Goal: Task Accomplishment & Management: Use online tool/utility

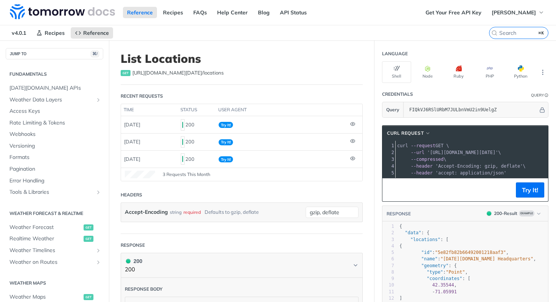
scroll to position [212, 0]
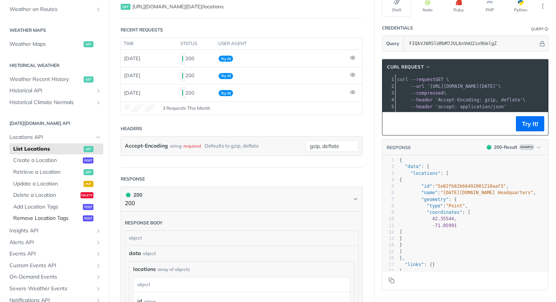
click at [26, 222] on link "Remove Location Tags post" at bounding box center [56, 217] width 94 height 11
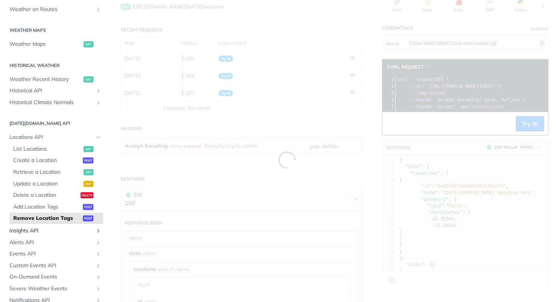
click at [25, 229] on span "Insights API" at bounding box center [51, 231] width 84 height 8
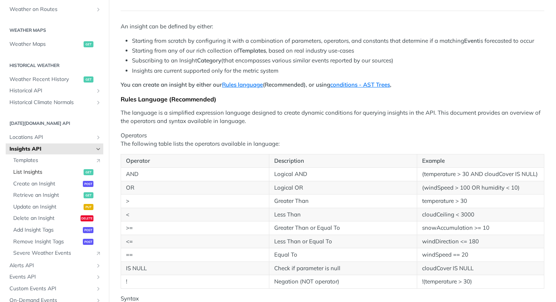
click at [58, 169] on span "List Insights" at bounding box center [47, 172] width 68 height 8
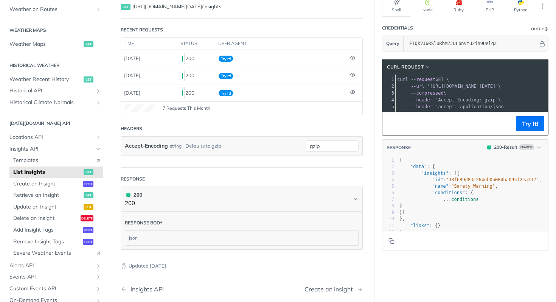
click at [477, 105] on span "'accept: application/json'" at bounding box center [470, 106] width 71 height 5
click at [528, 130] on button "Try It!" at bounding box center [530, 123] width 28 height 15
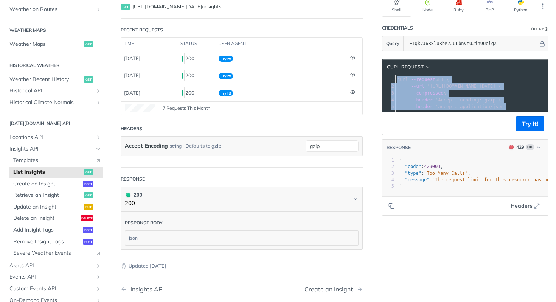
drag, startPoint x: 508, startPoint y: 107, endPoint x: 382, endPoint y: 80, distance: 128.7
click at [395, 80] on div "1 curl --request GET \ 2 --url '[URL][DOMAIN_NAME][DATE]' \ 3 --compressed \ 4 …" at bounding box center [519, 93] width 248 height 34
copy div "curl --request GET \ 2 --url '[URL][DOMAIN_NAME][DATE]' \ 3 --compressed \ 4 --…"
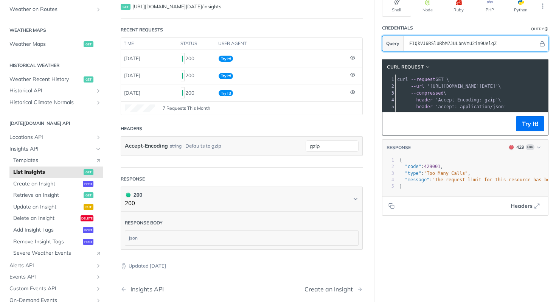
click at [449, 42] on input "FIQkVJ6RSlURbM7JULbnVmU2in9UelgZ" at bounding box center [471, 43] width 133 height 15
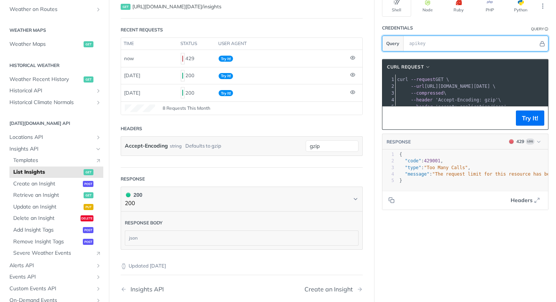
paste input "46oq7LuoqMMoNMzWO8p1XkexpJOcyQHH"
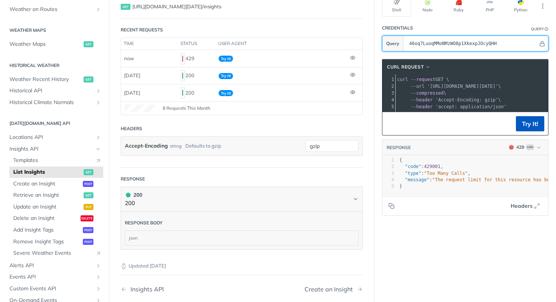
type input "46oq7LuoqMMoNMzWO8p1XkexpJOcyQHH"
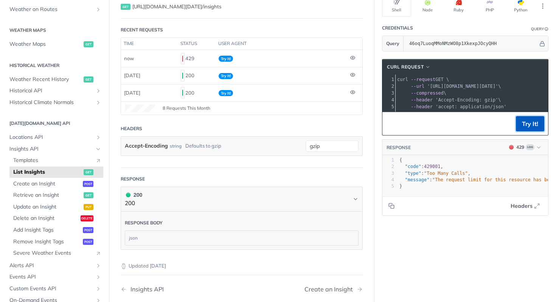
click at [522, 129] on button "Try It!" at bounding box center [530, 123] width 28 height 15
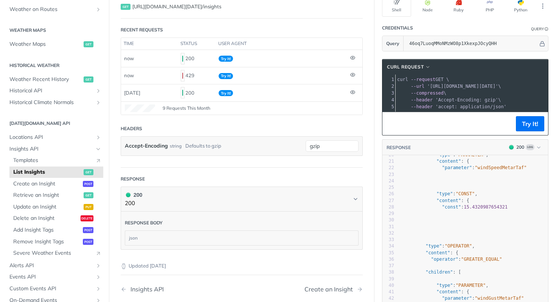
click at [486, 217] on pre "}" at bounding box center [494, 213] width 216 height 6
type textarea "{ "data": { "insights": [ { "id": "15e42ea6-9bae-4d3b-92f9-b1436c25b976", "type…"
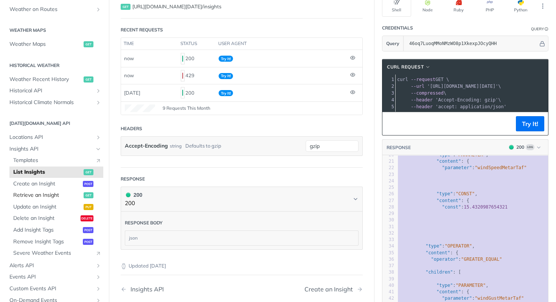
click at [36, 194] on span "Retrieve an Insight" at bounding box center [47, 195] width 68 height 8
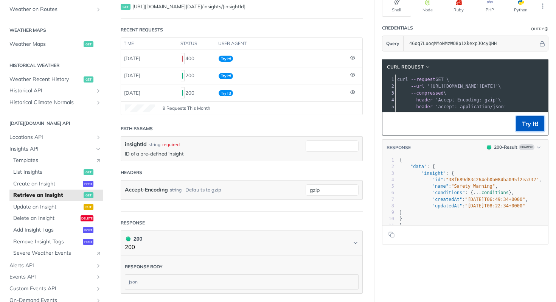
click at [520, 131] on button "Try It!" at bounding box center [530, 123] width 28 height 15
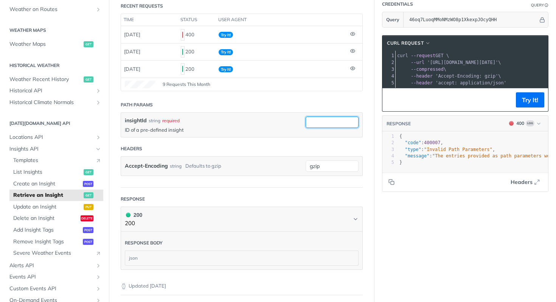
click at [335, 124] on input "insightId" at bounding box center [331, 121] width 53 height 11
click at [144, 122] on label "insightId" at bounding box center [136, 120] width 22 height 8
click at [305, 122] on input "insightId" at bounding box center [331, 121] width 53 height 11
click at [144, 122] on label "insightId" at bounding box center [136, 120] width 22 height 8
click at [305, 122] on input "insightId" at bounding box center [331, 121] width 53 height 11
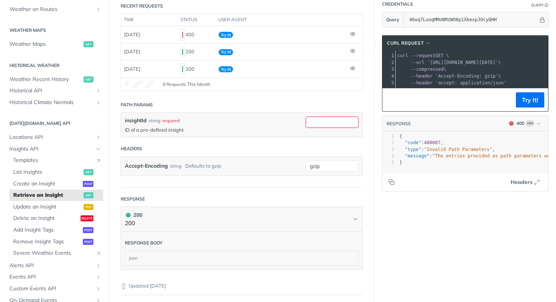
click at [179, 133] on div "insightId string required ID of a pre-defined insight" at bounding box center [241, 125] width 241 height 24
click at [323, 121] on input "insightId" at bounding box center [331, 121] width 53 height 11
paste input "15e42ea6-9bae-4d3b-92f9-b1436c25b976"
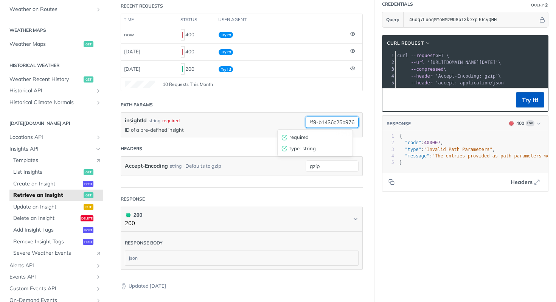
type input "15e42ea6-9bae-4d3b-92f9-b1436c25b976"
click at [530, 106] on button "Try It!" at bounding box center [530, 99] width 28 height 15
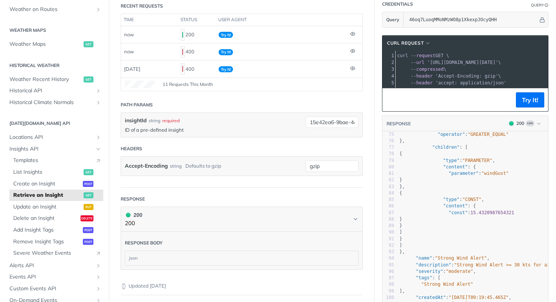
click at [493, 235] on pre "]" at bounding box center [503, 232] width 210 height 6
type textarea "{ "data": { "insight": { "id": "15e42ea6-9bae-4d3b-92f9-b1436c25b976", "type": …"
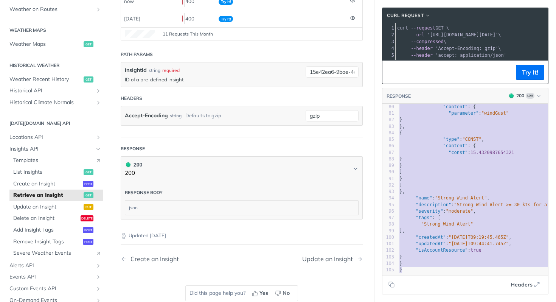
click at [491, 188] on pre "}," at bounding box center [503, 191] width 210 height 6
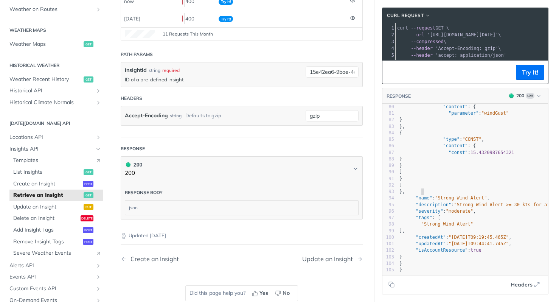
type textarea "{ "data": { "insight": { "id": "15e42ea6-9bae-4d3b-92f9-b1436c25b976", "type": …"
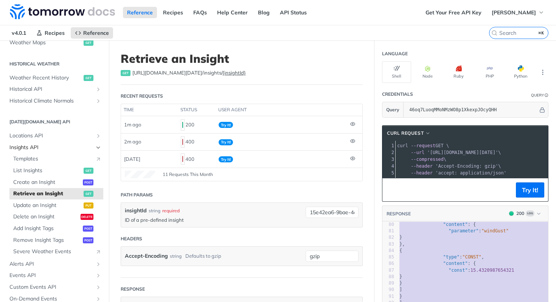
click at [35, 144] on span "Insights API" at bounding box center [51, 148] width 84 height 8
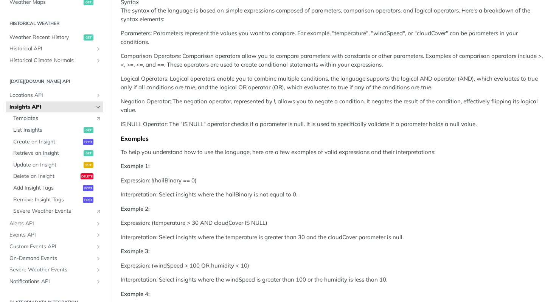
scroll to position [364, 0]
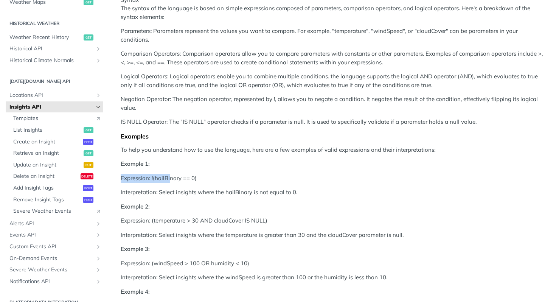
drag, startPoint x: 170, startPoint y: 190, endPoint x: 157, endPoint y: 192, distance: 13.8
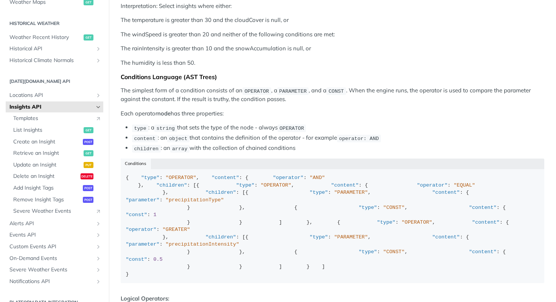
scroll to position [800, 0]
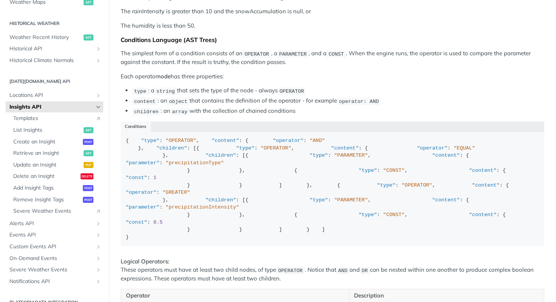
click at [137, 132] on div "Conditions" at bounding box center [332, 126] width 423 height 11
click at [244, 81] on p "Each operator node has three properties:" at bounding box center [332, 76] width 423 height 9
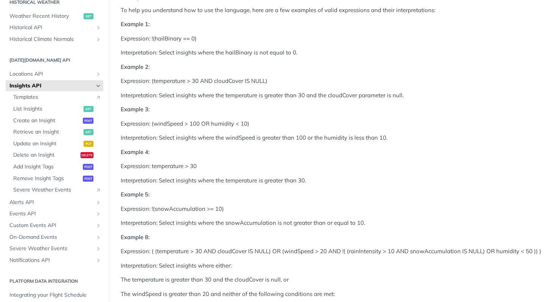
scroll to position [0, 0]
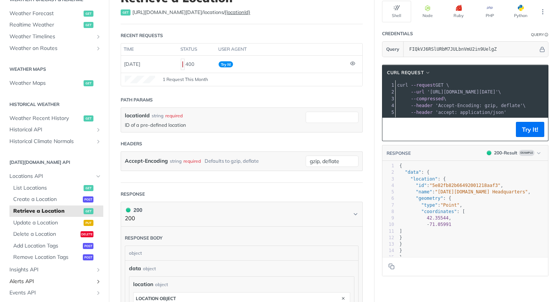
scroll to position [177, 0]
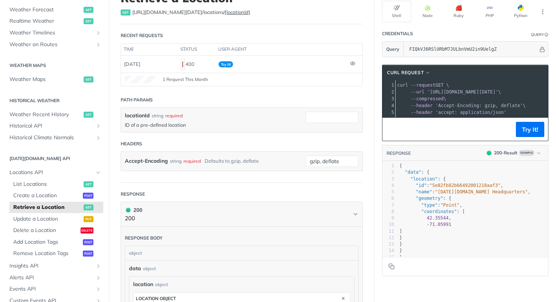
click at [53, 204] on span "Retrieve a Location" at bounding box center [47, 207] width 68 height 8
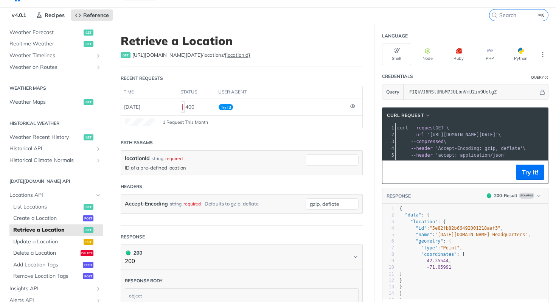
scroll to position [14, 0]
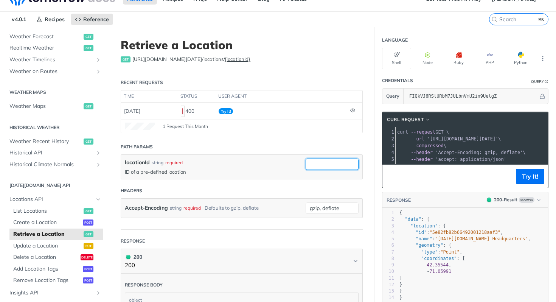
click at [324, 161] on input "locationId" at bounding box center [331, 163] width 53 height 11
click at [324, 164] on input "locationId" at bounding box center [331, 163] width 53 height 11
click at [54, 213] on span "List Locations" at bounding box center [47, 211] width 68 height 8
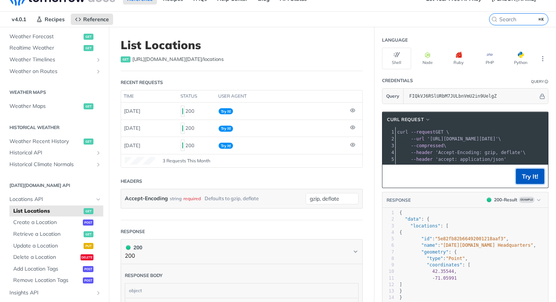
click at [530, 184] on button "Try It!" at bounding box center [530, 176] width 28 height 15
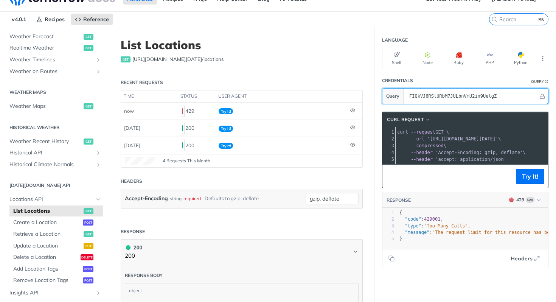
click at [442, 101] on input "FIQkVJ6RSlURbM7JULbnVmU2in9UelgZ" at bounding box center [471, 95] width 133 height 15
paste input "46oq7LuoqMMoNMzWO8p1XkexpJOcyQHH"
type input "46oq7LuoqMMoNMzWO8p1XkexpJOcyQHH"
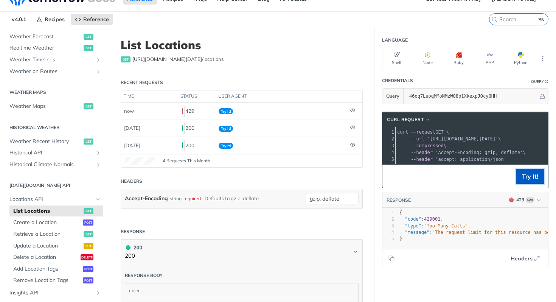
click at [523, 184] on button "Try It!" at bounding box center [530, 176] width 28 height 15
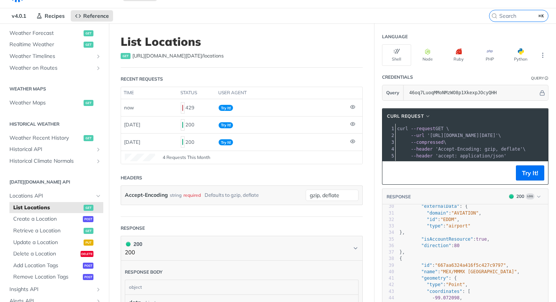
scroll to position [192, 0]
click at [438, 246] on span ""direction"" at bounding box center [436, 243] width 30 height 5
type textarea "{ "data": { "locations": [ { "id": "66729fe3c901280299cd686a", "name": "MUC/EDD…"
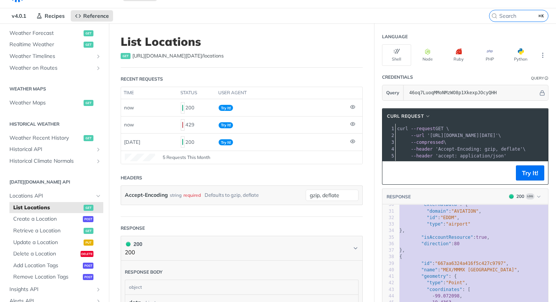
click at [461, 260] on pre "{" at bounding box center [488, 256] width 180 height 6
type textarea "{ "data": { "locations": [ { "id": "66729fe3c901280299cd686a", "name": "MUC/EDD…"
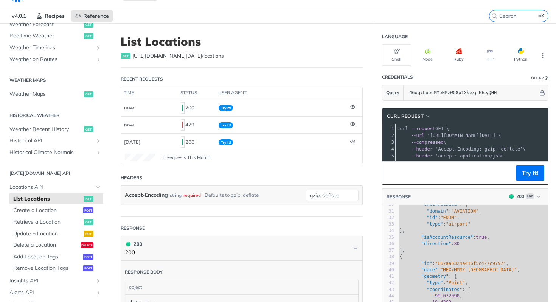
scroll to position [192, 0]
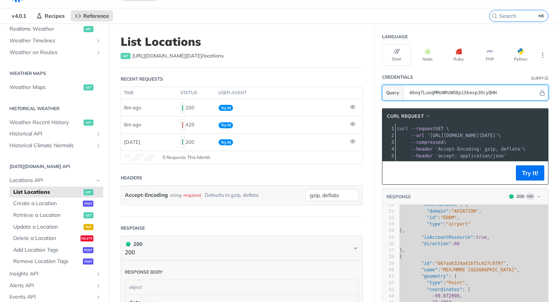
click at [458, 94] on input "46oq7LuoqMMoNMzWO8p1XkexpJOcyQHH" at bounding box center [471, 92] width 133 height 15
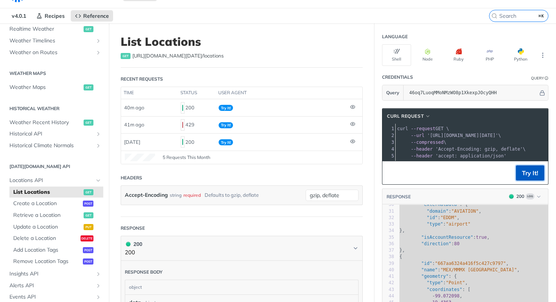
click at [519, 180] on button "Try It!" at bounding box center [530, 172] width 28 height 15
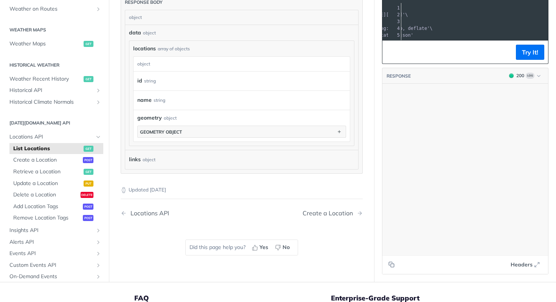
scroll to position [0, 0]
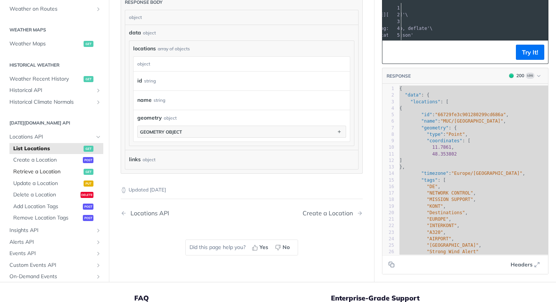
click at [62, 172] on span "Retrieve a Location" at bounding box center [47, 172] width 68 height 8
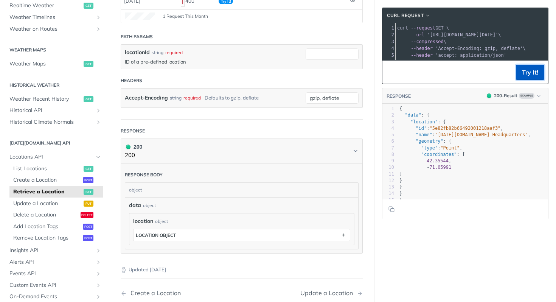
click at [520, 72] on button "Try It!" at bounding box center [530, 72] width 28 height 15
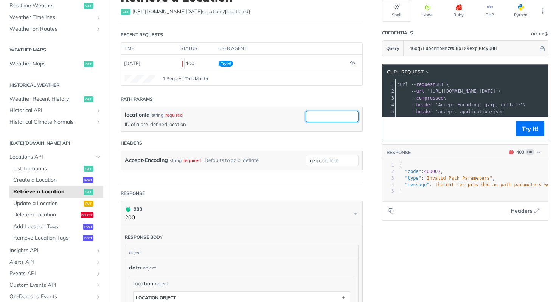
click at [312, 118] on input "locationId" at bounding box center [331, 116] width 53 height 11
click at [254, 107] on div "locationId string required ID of a pre-defined location" at bounding box center [241, 119] width 241 height 24
click at [55, 171] on span "List Locations" at bounding box center [47, 169] width 68 height 8
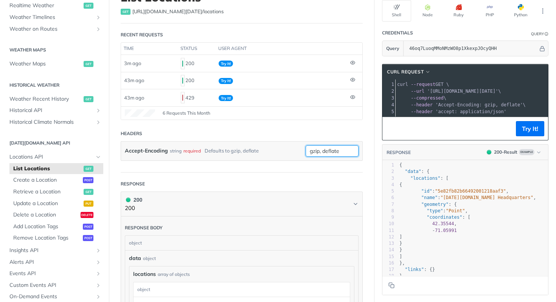
click at [335, 151] on input "gzip, deflate" at bounding box center [331, 150] width 53 height 11
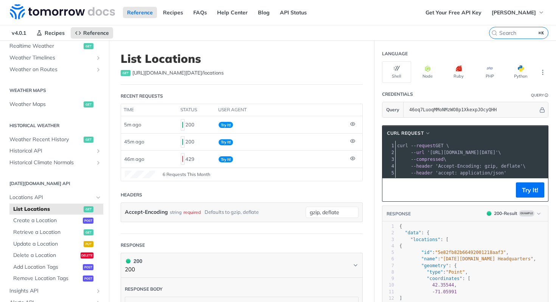
click at [306, 192] on header "Headers" at bounding box center [242, 194] width 242 height 15
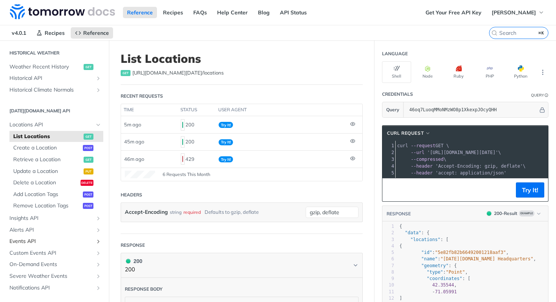
click at [36, 240] on span "Events API" at bounding box center [51, 241] width 84 height 8
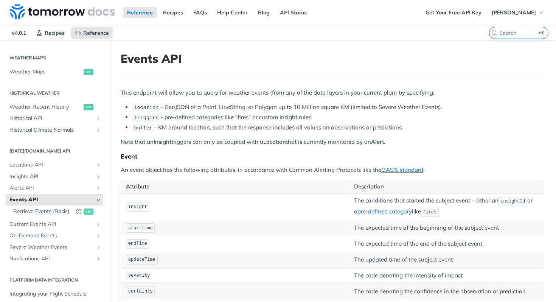
click at [209, 105] on li "location - GeoJSON of a Point, LineString, or Polygon up to 10 Million square K…" at bounding box center [338, 107] width 412 height 9
click at [254, 260] on p "updateTime" at bounding box center [235, 259] width 218 height 11
click at [37, 208] on span "Retrieve Events (Basic)" at bounding box center [42, 212] width 59 height 8
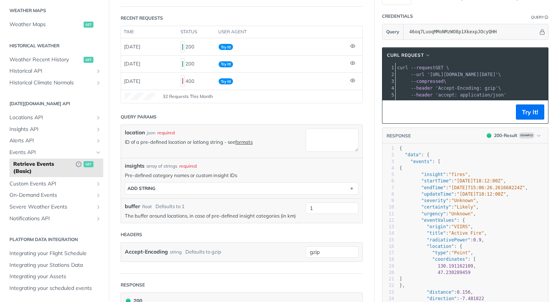
scroll to position [110, 0]
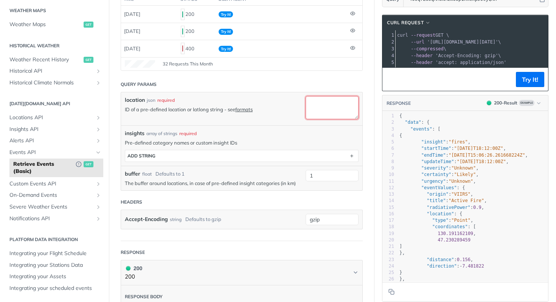
click at [326, 115] on textarea "location" at bounding box center [331, 107] width 53 height 23
click at [319, 112] on textarea "location" at bounding box center [331, 107] width 53 height 23
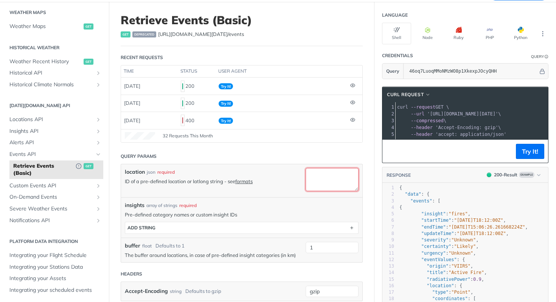
click at [338, 179] on textarea "location" at bounding box center [331, 179] width 53 height 23
paste textarea "66729fe3c901280299cd686a"
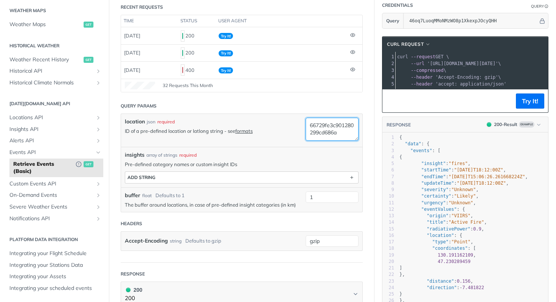
scroll to position [123, 0]
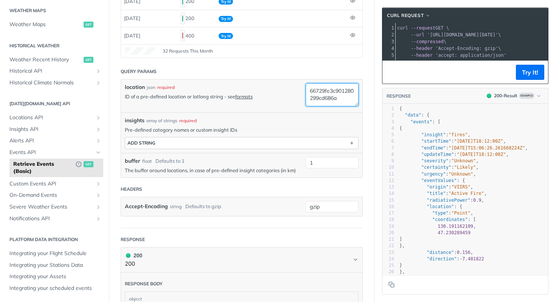
type textarea "66729fe3c901280299cd686a"
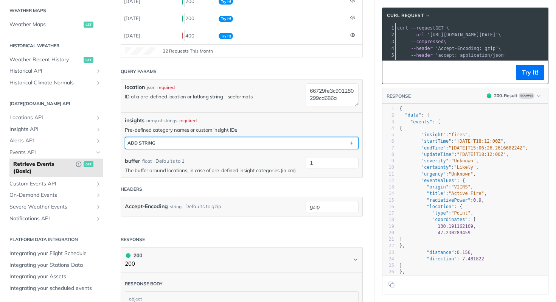
click at [200, 144] on button "ADD string" at bounding box center [241, 142] width 233 height 11
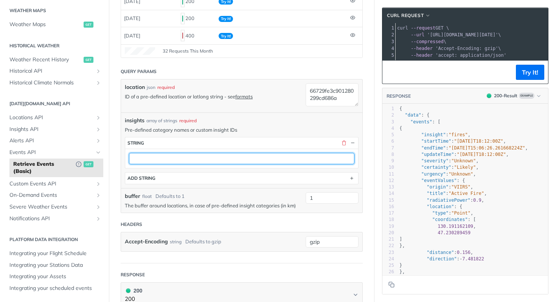
click at [186, 155] on input "text" at bounding box center [241, 158] width 225 height 11
click at [195, 159] on input "text" at bounding box center [241, 158] width 225 height 11
click at [198, 158] on input "text" at bounding box center [241, 158] width 225 height 11
paste input "5be82238-9c76-450c-b6c6-f93ddbf99476"
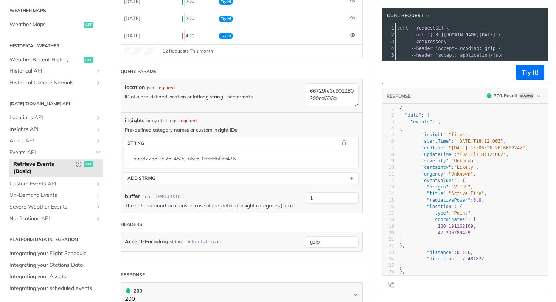
click at [362, 132] on article "Retrieve Events (Basic) get deprecated https://api.tomorrow.io/v4 /events Recen…" at bounding box center [241, 203] width 265 height 572
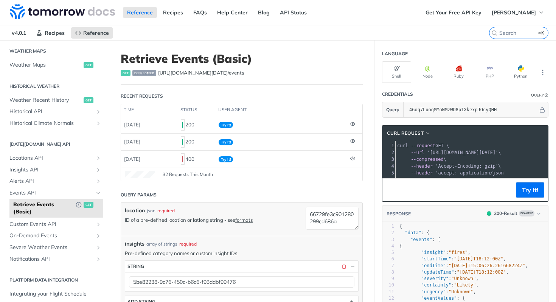
scroll to position [56, 0]
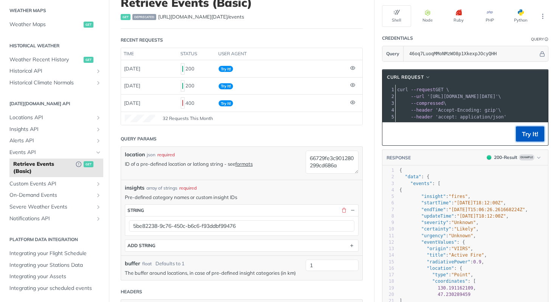
click at [523, 140] on button "Try It!" at bounding box center [530, 133] width 28 height 15
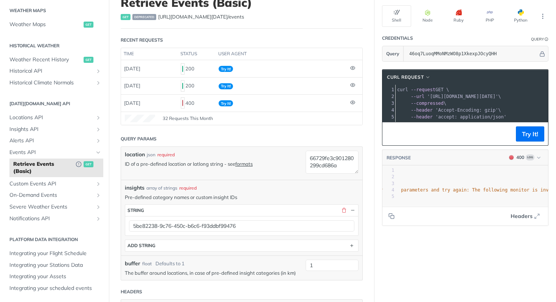
scroll to position [0, 256]
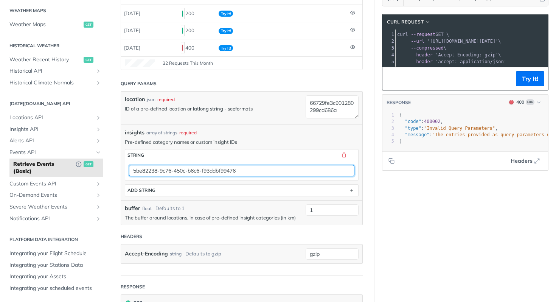
click at [178, 169] on input "5be82238-9c76-450c-b6c6-f93ddbf99476" at bounding box center [241, 170] width 225 height 11
paste input "Thunderstorm"
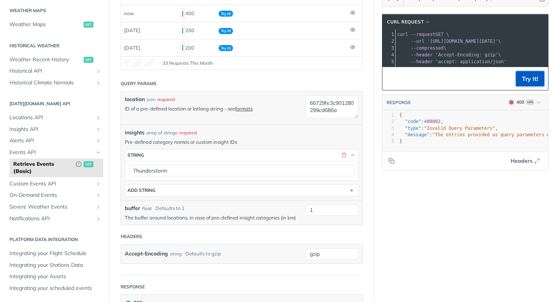
click at [516, 86] on button "Try It!" at bounding box center [530, 78] width 28 height 15
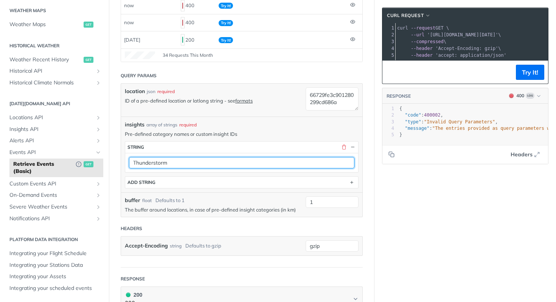
click at [202, 158] on input "Thunderstorm" at bounding box center [241, 162] width 225 height 11
paste input "5be82238-9c76-450c-b6c6-f93ddbf99476"
type input "5be82238-9c76-450c-b6c6-f93ddbf99476"
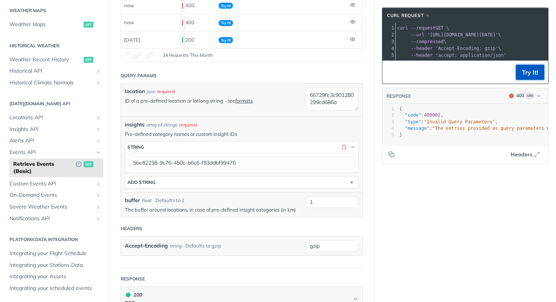
click at [530, 74] on button "Try It!" at bounding box center [530, 72] width 28 height 15
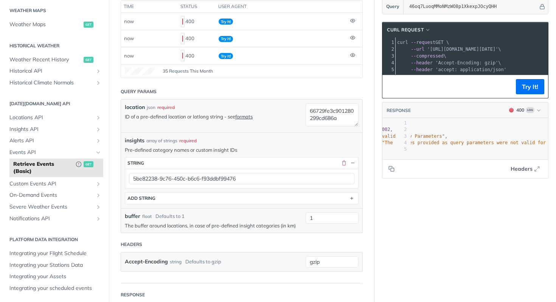
scroll to position [0, 50]
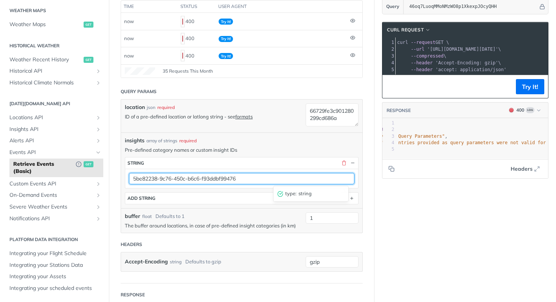
click at [262, 183] on input "5be82238-9c76-450c-b6c6-f93ddbf99476" at bounding box center [241, 178] width 225 height 11
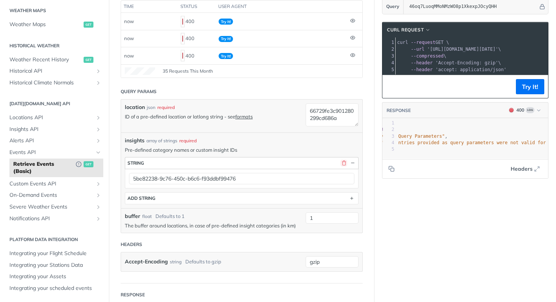
click at [340, 164] on button "button" at bounding box center [343, 163] width 7 height 7
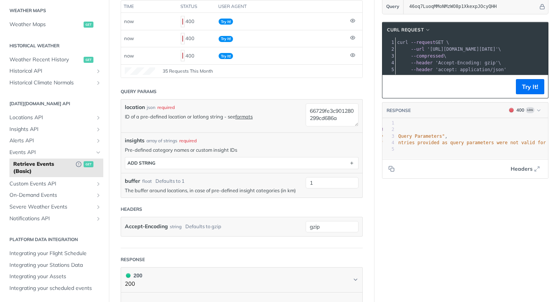
click at [432, 219] on div "Language Shell Node Ruby PHP Python Credentials Query Query 46oq7LuoqMMoNMzWO8p…" at bounding box center [464, 205] width 181 height 537
click at [531, 89] on button "Try It!" at bounding box center [530, 86] width 28 height 15
click at [176, 147] on p "Pre-defined category names or custom insight IDs" at bounding box center [242, 149] width 234 height 7
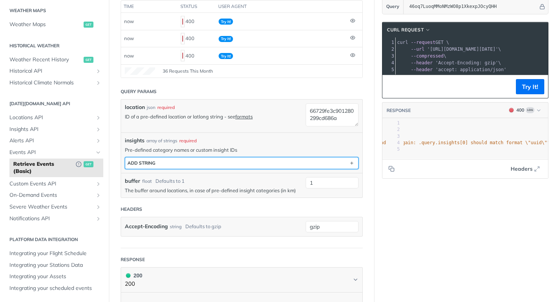
click at [229, 161] on button "ADD string" at bounding box center [241, 162] width 233 height 11
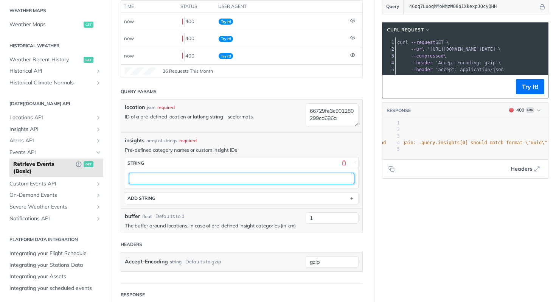
click at [221, 181] on input "text" at bounding box center [241, 178] width 225 height 11
paste input "5be82238-9c76-450c-b6c6-f93ddbf99476"
type input "5be82238-9c76-450c-b6c6-f93ddbf99476"
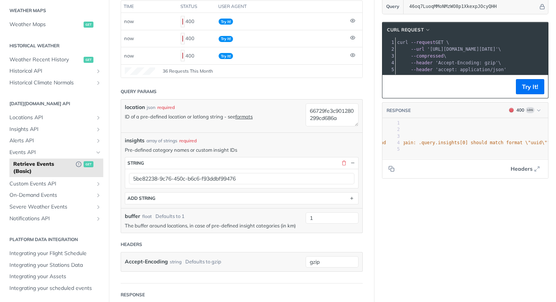
click at [494, 255] on div "Language Shell Node Ruby PHP Python Credentials Query Query 46oq7LuoqMMoNMzWO8p…" at bounding box center [464, 223] width 181 height 572
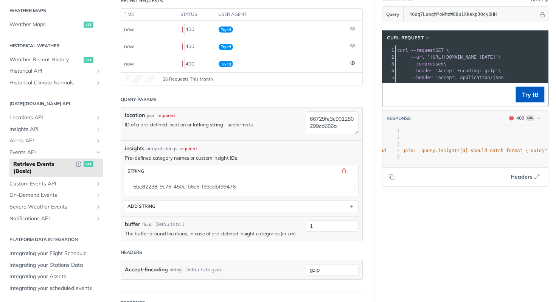
click at [516, 102] on button "Try It!" at bounding box center [530, 94] width 28 height 15
type textarea "{ "code": 400002, "type": "Invalid Query Parameters", "message": "The entries p…"
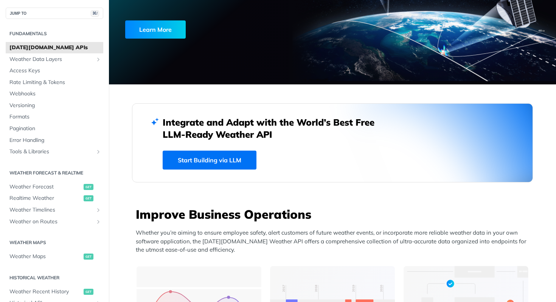
scroll to position [35, 0]
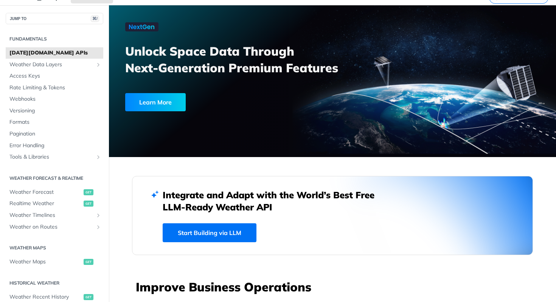
click at [225, 226] on link "Start Building via LLM" at bounding box center [210, 232] width 94 height 19
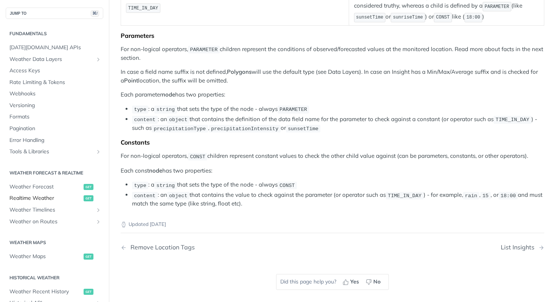
scroll to position [1337, 0]
